Goal: Task Accomplishment & Management: Complete application form

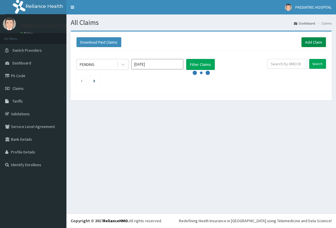
click at [307, 42] on link "Add Claim" at bounding box center [314, 42] width 25 height 10
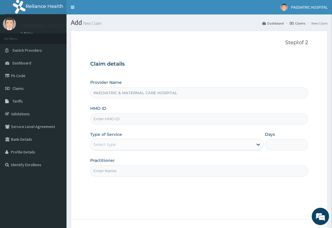
type input "PAEDIATRIC & MATERNAL CARE HOSPITAL"
type input "ABP/10047/C"
click at [110, 145] on div "Select type" at bounding box center [104, 145] width 22 height 6
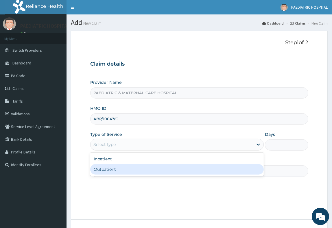
click at [101, 168] on div "Outpatient" at bounding box center [176, 169] width 173 height 10
type input "1"
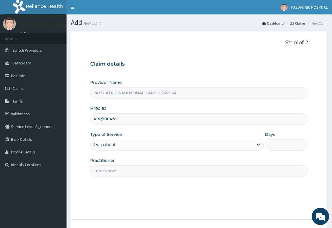
click at [101, 168] on input "Practitioner" at bounding box center [199, 170] width 218 height 11
type input "DR THOMPSON"
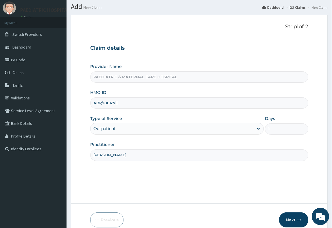
scroll to position [43, 0]
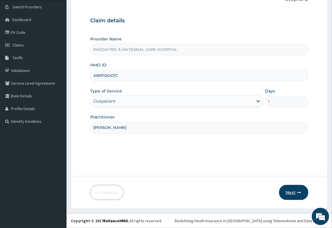
click at [294, 195] on button "Next" at bounding box center [293, 192] width 29 height 15
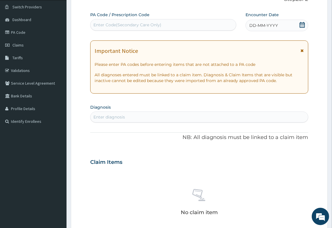
click at [136, 25] on div "Enter Code(Secondary Care Only)" at bounding box center [127, 25] width 68 height 6
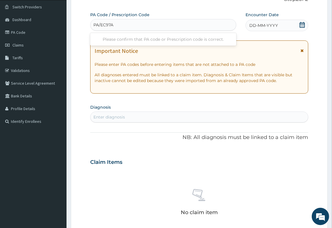
type input "PA/EC97A4"
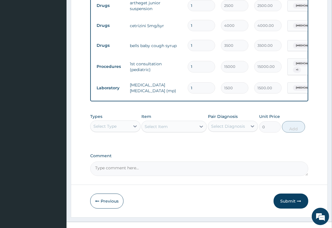
scroll to position [266, 0]
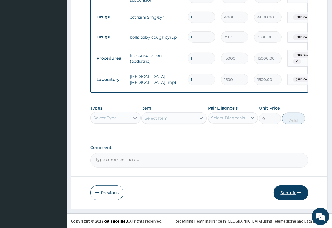
click at [290, 190] on button "Submit" at bounding box center [290, 192] width 35 height 15
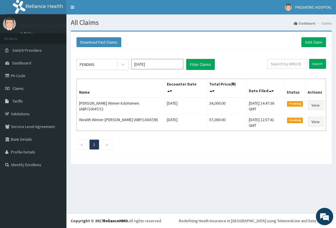
click at [23, 75] on link "PA Code" at bounding box center [33, 75] width 66 height 13
